Goal: Check status: Check status

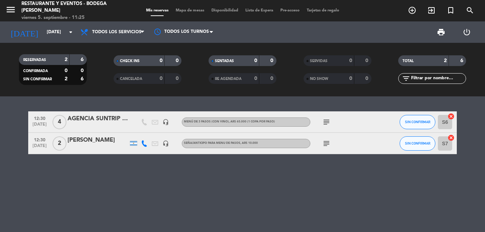
click at [324, 119] on icon "subject" at bounding box center [326, 122] width 9 height 9
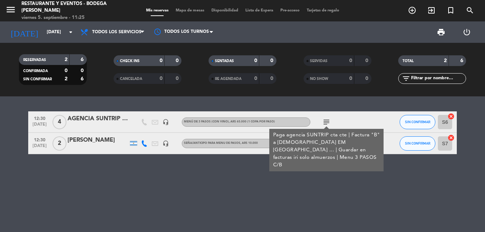
click at [284, 175] on div "12:30 [DATE] 4 AGENCIA SUNTRIP | [PERSON_NAME] headset_mic MENÚ DE 3 PASOS (Con…" at bounding box center [242, 164] width 485 height 136
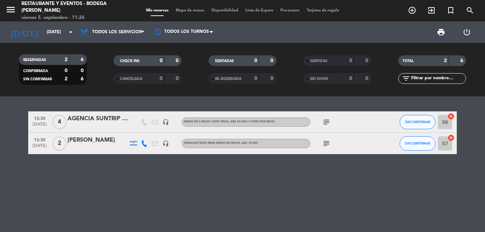
click at [325, 145] on icon "subject" at bounding box center [326, 143] width 9 height 9
click at [306, 180] on div "12:30 [DATE] 4 AGENCIA SUNTRIP | [PERSON_NAME] headset_mic MENÚ DE 3 PASOS (Con…" at bounding box center [242, 164] width 485 height 136
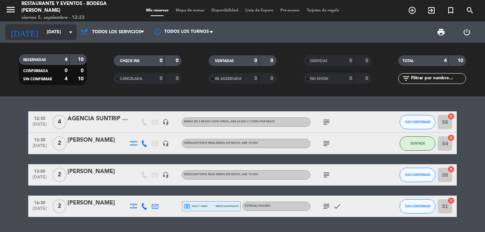
click at [65, 34] on input "[DATE]" at bounding box center [73, 32] width 60 height 12
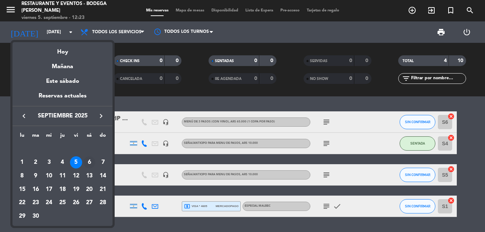
click at [89, 161] on div "6" at bounding box center [89, 162] width 12 height 12
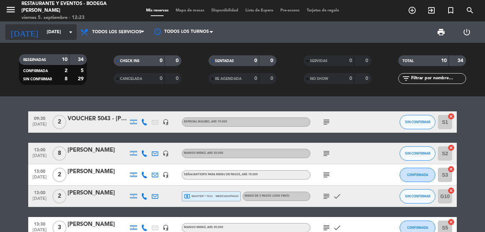
click at [67, 33] on icon "arrow_drop_down" at bounding box center [70, 32] width 9 height 9
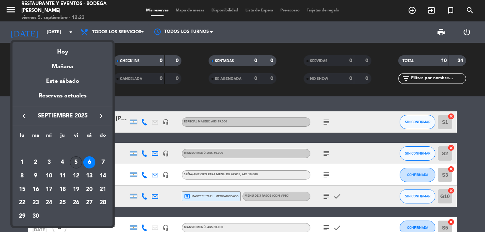
click at [75, 160] on div "5" at bounding box center [76, 162] width 12 height 12
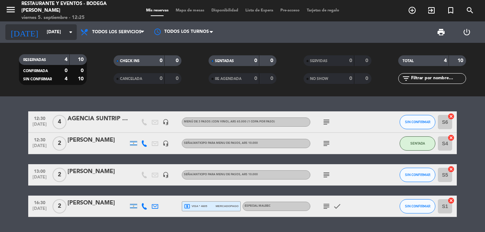
click at [65, 31] on input "[DATE]" at bounding box center [73, 32] width 60 height 12
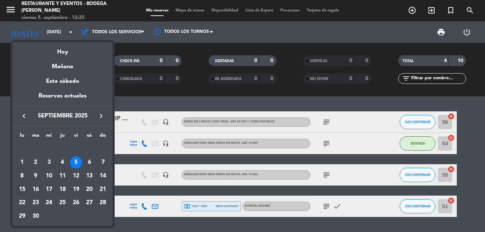
click at [23, 189] on div "15" at bounding box center [22, 190] width 12 height 12
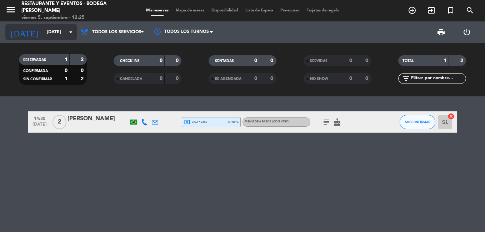
click at [54, 34] on input "[DATE]" at bounding box center [73, 32] width 60 height 12
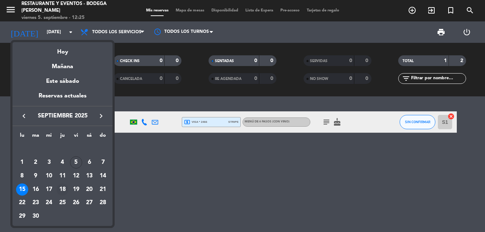
click at [60, 186] on div "18" at bounding box center [62, 190] width 12 height 12
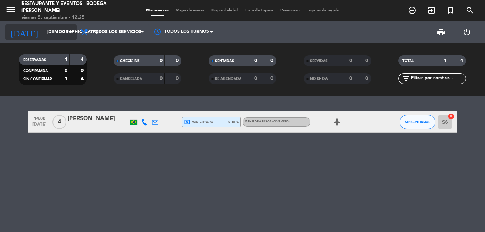
click at [64, 30] on input "[DEMOGRAPHIC_DATA][DATE]" at bounding box center [73, 32] width 60 height 12
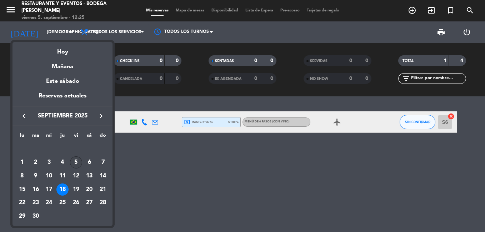
click at [75, 162] on div "5" at bounding box center [76, 162] width 12 height 12
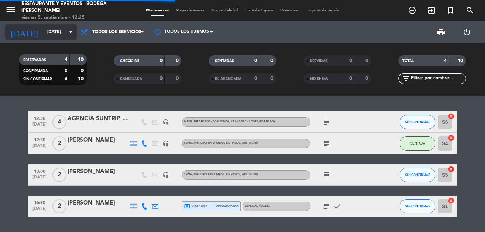
click at [71, 33] on icon "arrow_drop_down" at bounding box center [70, 32] width 9 height 9
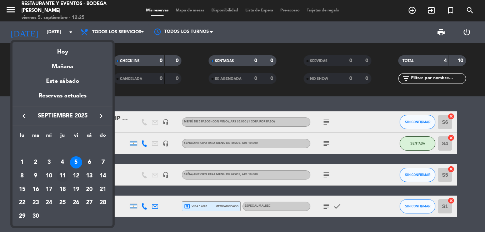
click at [64, 175] on div "11" at bounding box center [62, 176] width 12 height 12
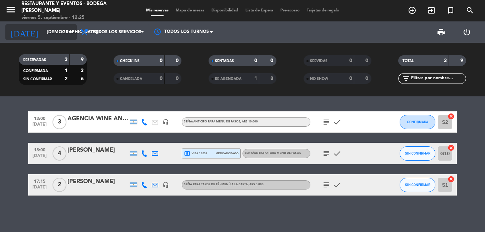
click at [44, 30] on input "[DEMOGRAPHIC_DATA][DATE]" at bounding box center [73, 32] width 60 height 12
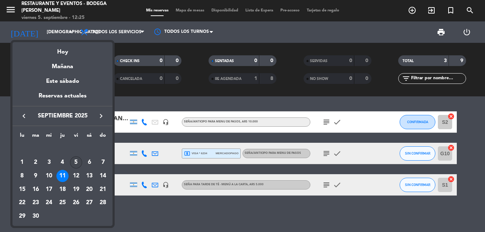
click at [75, 161] on div "5" at bounding box center [76, 162] width 12 height 12
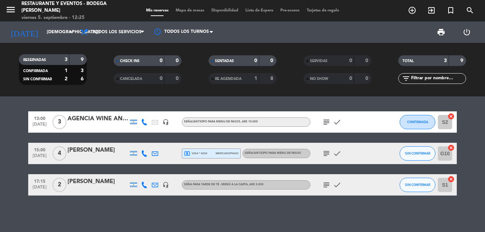
type input "[DATE]"
